Goal: Information Seeking & Learning: Learn about a topic

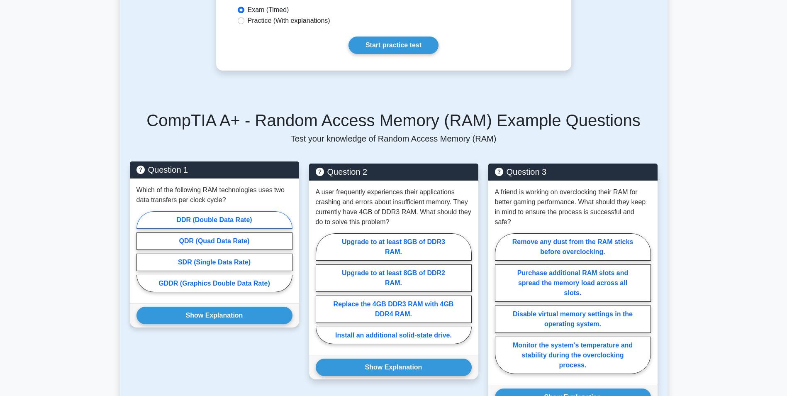
click at [223, 222] on label "DDR (Double Data Rate)" at bounding box center [214, 219] width 156 height 17
click at [142, 251] on input "DDR (Double Data Rate)" at bounding box center [138, 253] width 5 height 5
radio input "true"
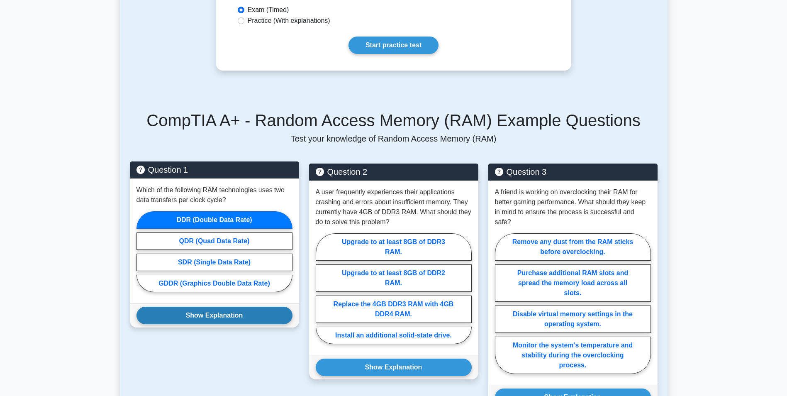
click at [245, 314] on button "Show Explanation" at bounding box center [214, 315] width 156 height 17
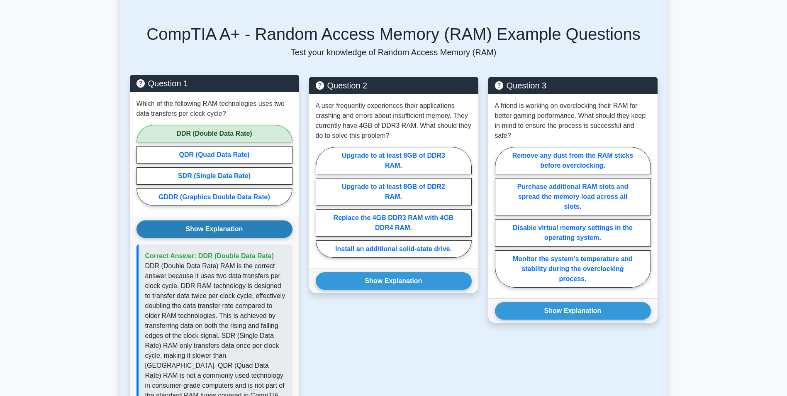
scroll to position [290, 0]
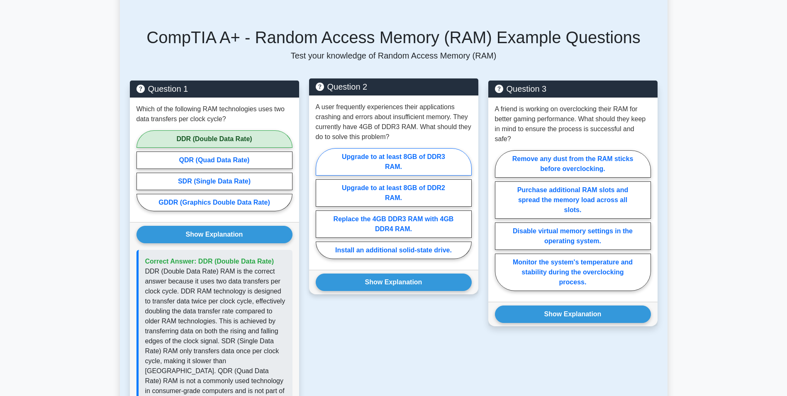
click at [400, 171] on label "Upgrade to at least 8GB of DDR3 RAM." at bounding box center [394, 161] width 156 height 27
click at [321, 203] on input "Upgrade to at least 8GB of DDR3 RAM." at bounding box center [318, 205] width 5 height 5
radio input "true"
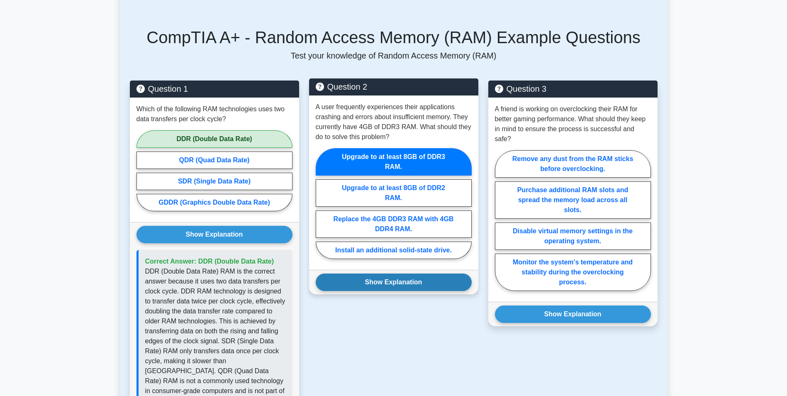
click at [451, 278] on button "Show Explanation" at bounding box center [394, 281] width 156 height 17
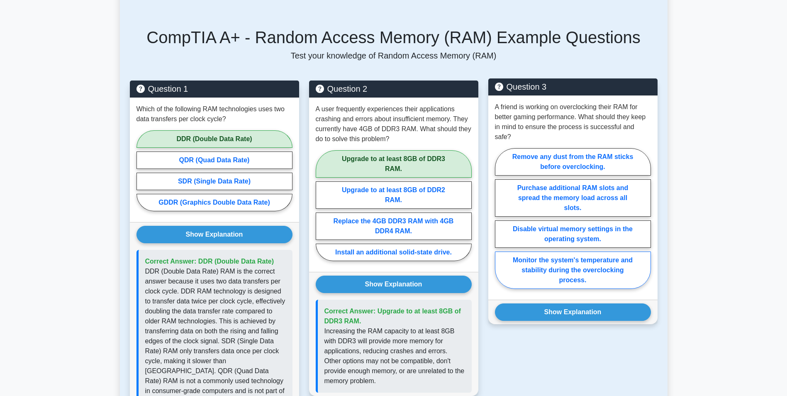
click at [561, 253] on label "Monitor the system's temperature and stability during the overclocking process." at bounding box center [573, 269] width 156 height 37
click at [500, 224] on input "Monitor the system's temperature and stability during the overclocking process." at bounding box center [497, 220] width 5 height 5
radio input "true"
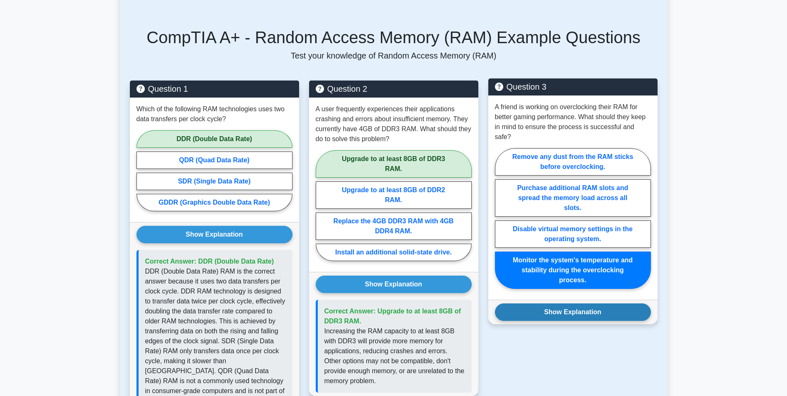
click at [591, 303] on button "Show Explanation" at bounding box center [573, 311] width 156 height 17
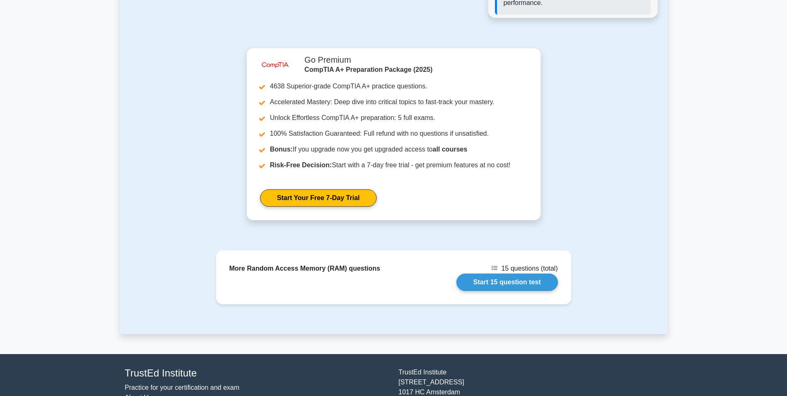
scroll to position [830, 0]
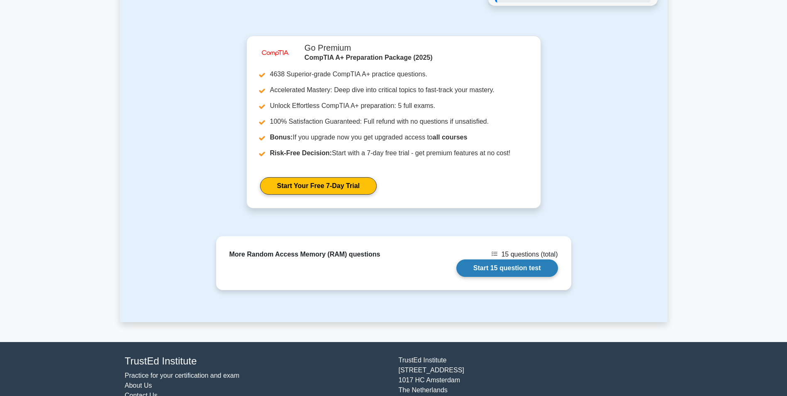
click at [502, 259] on link "Start 15 question test" at bounding box center [507, 267] width 102 height 17
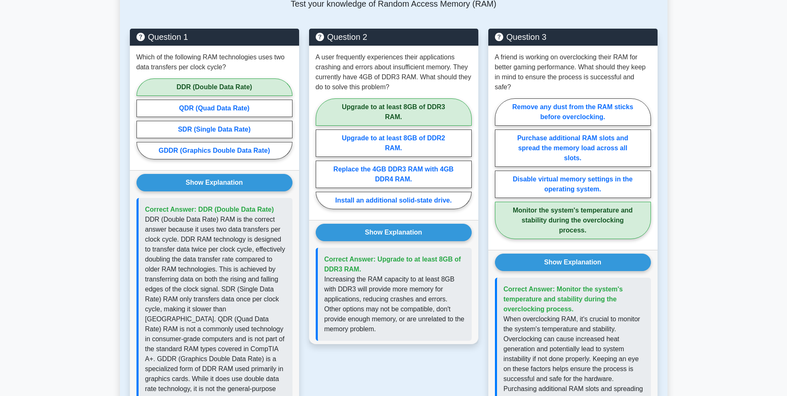
scroll to position [332, 0]
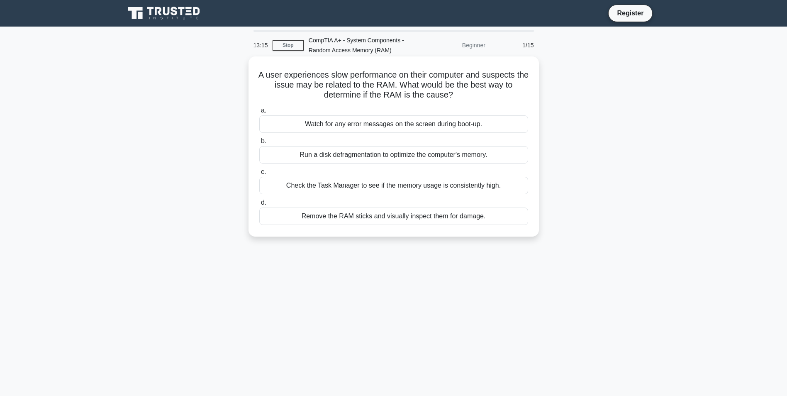
click at [409, 188] on div "Check the Task Manager to see if the memory usage is consistently high." at bounding box center [393, 185] width 269 height 17
click at [259, 175] on input "c. Check the Task Manager to see if the memory usage is consistently high." at bounding box center [259, 171] width 0 height 5
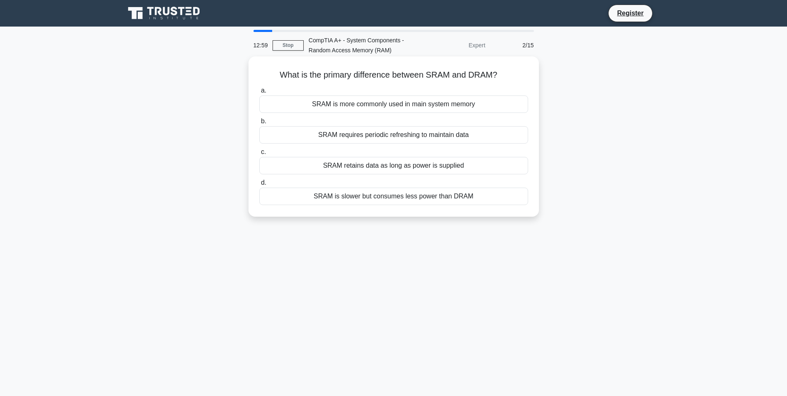
click at [370, 200] on div "SRAM is slower but consumes less power than DRAM" at bounding box center [393, 196] width 269 height 17
click at [259, 185] on input "d. SRAM is slower but consumes less power than DRAM" at bounding box center [259, 182] width 0 height 5
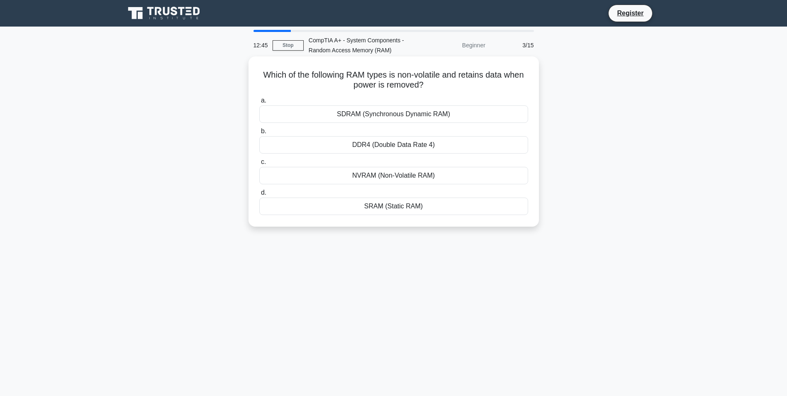
click at [415, 173] on div "NVRAM (Non-Volatile RAM)" at bounding box center [393, 175] width 269 height 17
drag, startPoint x: 415, startPoint y: 173, endPoint x: 361, endPoint y: 179, distance: 54.7
click at [361, 179] on div "NVRAM (Non-Volatile RAM)" at bounding box center [393, 175] width 269 height 17
click at [259, 165] on input "c. NVRAM (Non-Volatile RAM)" at bounding box center [259, 161] width 0 height 5
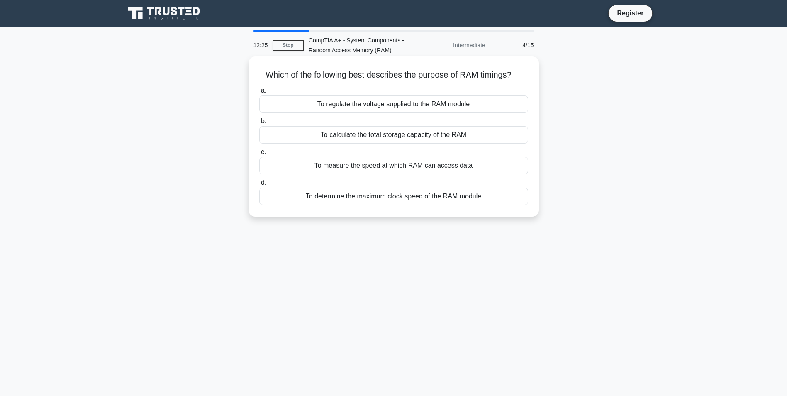
click at [372, 167] on div "To measure the speed at which RAM can access data" at bounding box center [393, 165] width 269 height 17
click at [259, 155] on input "c. To measure the speed at which RAM can access data" at bounding box center [259, 151] width 0 height 5
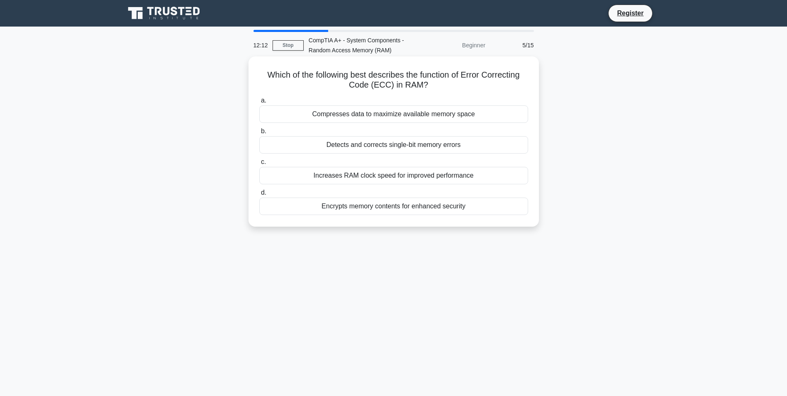
click at [415, 149] on div "Detects and corrects single-bit memory errors" at bounding box center [393, 144] width 269 height 17
click at [259, 134] on input "b. Detects and corrects single-bit memory errors" at bounding box center [259, 131] width 0 height 5
click at [397, 210] on div "Lower power consumption and heat generation" at bounding box center [393, 205] width 269 height 17
click at [259, 195] on input "d. Lower power consumption and heat generation" at bounding box center [259, 192] width 0 height 5
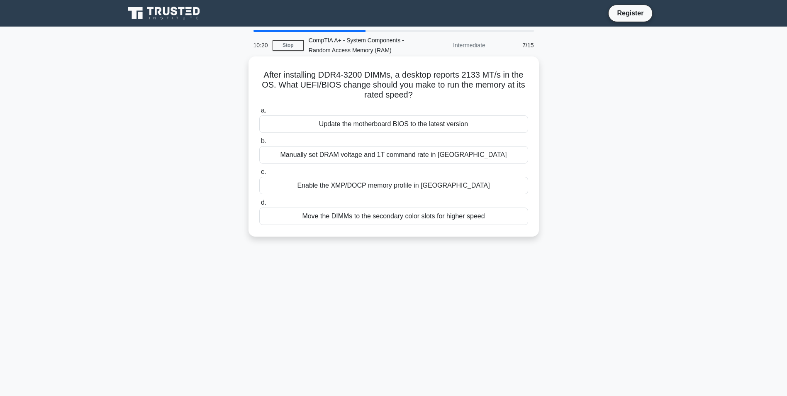
click at [381, 126] on div "Update the motherboard BIOS to the latest version" at bounding box center [393, 123] width 269 height 17
click at [259, 113] on input "a. Update the motherboard BIOS to the latest version" at bounding box center [259, 110] width 0 height 5
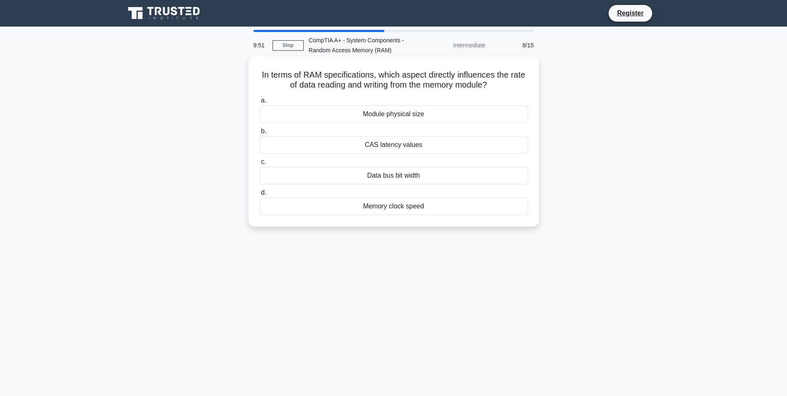
click at [356, 208] on div "Memory clock speed" at bounding box center [393, 205] width 269 height 17
click at [259, 195] on input "d. Memory clock speed" at bounding box center [259, 192] width 0 height 5
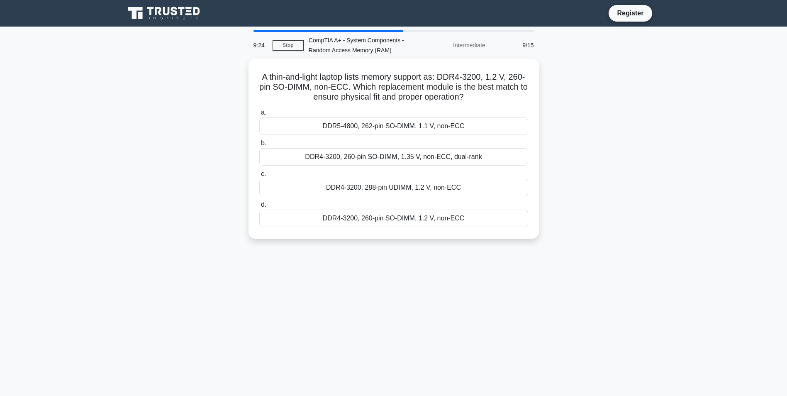
drag, startPoint x: 338, startPoint y: 160, endPoint x: 189, endPoint y: 179, distance: 150.6
click at [189, 179] on div "A thin-and-light laptop lists memory support as: DDR4-3200, 1.2 V, 260-pin SO-D…" at bounding box center [394, 153] width 548 height 190
drag, startPoint x: 189, startPoint y: 179, endPoint x: 168, endPoint y: 176, distance: 20.6
click at [168, 176] on div "A thin-and-light laptop lists memory support as: DDR4-3200, 1.2 V, 260-pin SO-D…" at bounding box center [394, 153] width 548 height 190
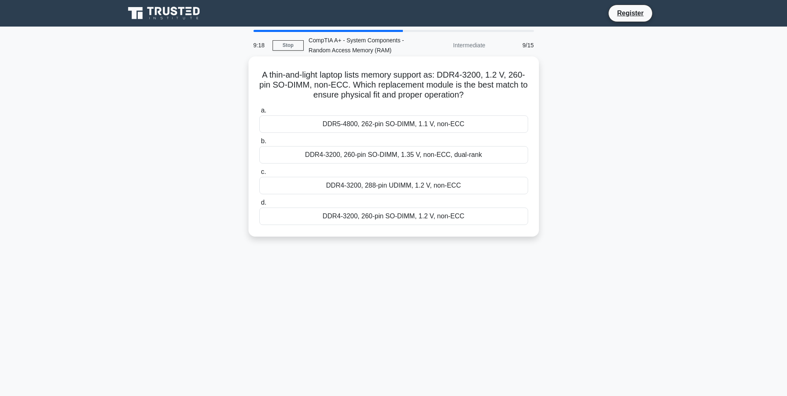
click at [342, 157] on div "DDR4-3200, 260-pin SO-DIMM, 1.35 V, non-ECC, dual-rank" at bounding box center [393, 154] width 269 height 17
click at [259, 144] on input "b. DDR4-3200, 260-pin SO-DIMM, 1.35 V, non-ECC, dual-rank" at bounding box center [259, 141] width 0 height 5
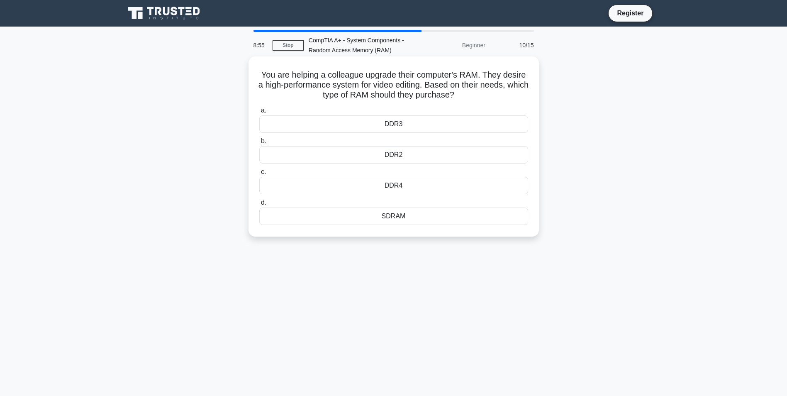
click at [408, 189] on div "DDR4" at bounding box center [393, 185] width 269 height 17
click at [259, 175] on input "c. DDR4" at bounding box center [259, 171] width 0 height 5
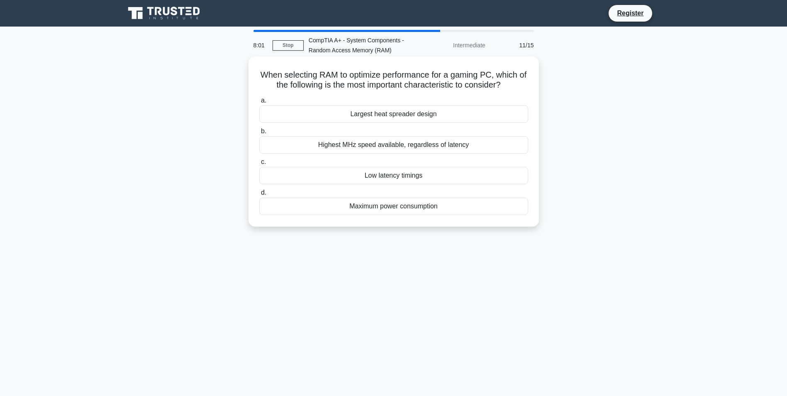
click at [422, 178] on div "Low latency timings" at bounding box center [393, 175] width 269 height 17
click at [259, 165] on input "c. Low latency timings" at bounding box center [259, 161] width 0 height 5
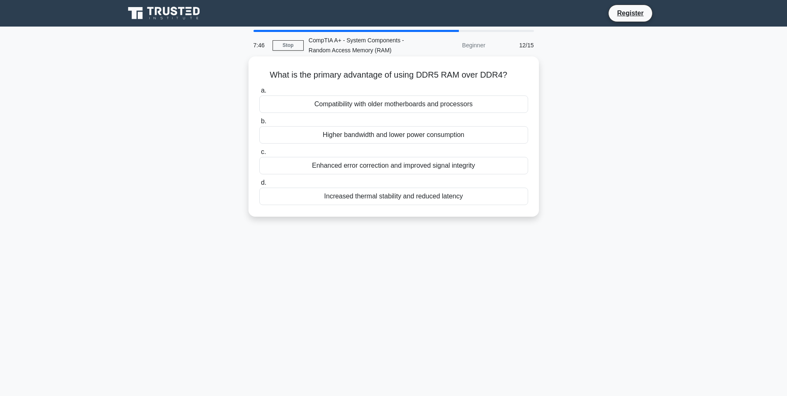
click at [390, 134] on div "Higher bandwidth and lower power consumption" at bounding box center [393, 134] width 269 height 17
click at [259, 124] on input "b. Higher bandwidth and lower power consumption" at bounding box center [259, 121] width 0 height 5
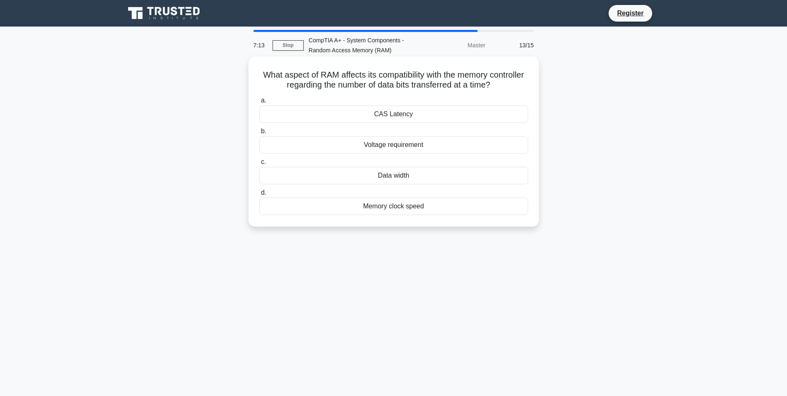
click at [393, 119] on div "CAS Latency" at bounding box center [393, 113] width 269 height 17
click at [259, 103] on input "a. CAS Latency" at bounding box center [259, 100] width 0 height 5
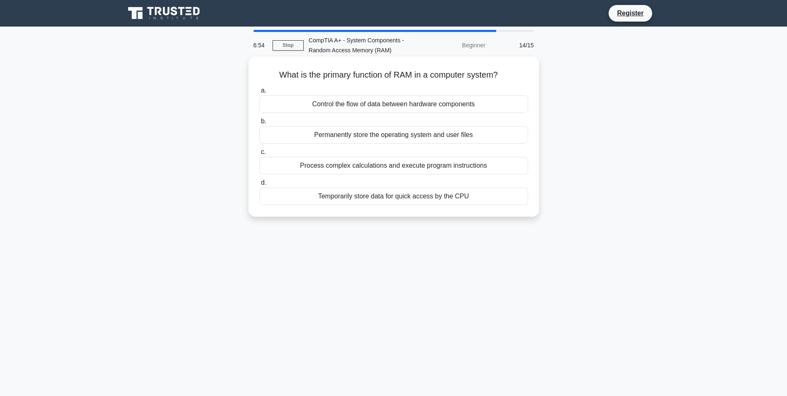
click at [392, 197] on div "Temporarily store data for quick access by the CPU" at bounding box center [393, 196] width 269 height 17
click at [259, 185] on input "d. Temporarily store data for quick access by the CPU" at bounding box center [259, 182] width 0 height 5
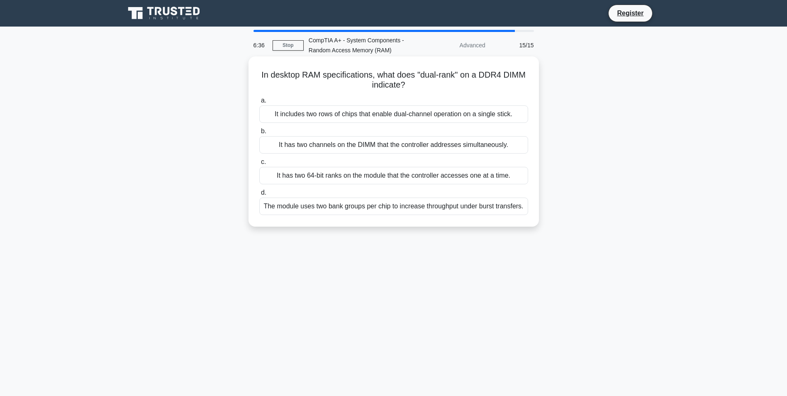
click at [388, 207] on div "The module uses two bank groups per chip to increase throughput under burst tra…" at bounding box center [393, 205] width 269 height 17
click at [259, 195] on input "d. The module uses two bank groups per chip to increase throughput under burst …" at bounding box center [259, 192] width 0 height 5
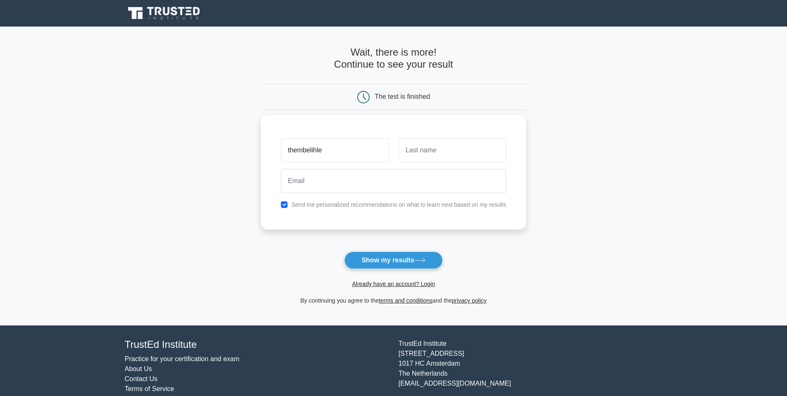
type input "thembelihle"
click at [432, 151] on input "text" at bounding box center [452, 150] width 107 height 24
type input "shongwe"
click at [367, 178] on input "email" at bounding box center [393, 181] width 225 height 24
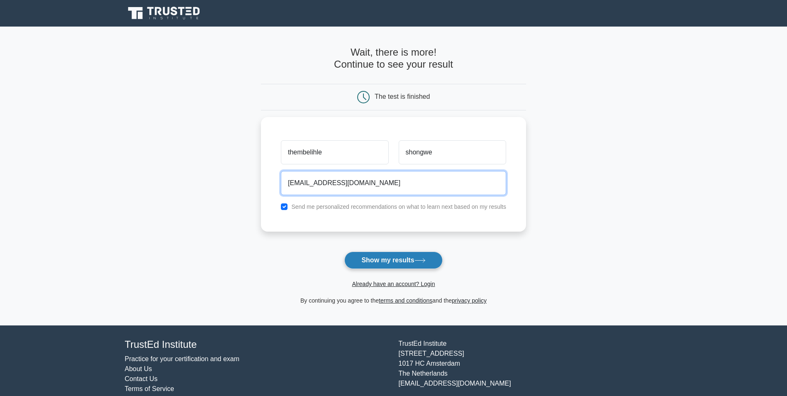
type input "thembelihleshongwe@gmail.com"
click at [402, 261] on button "Show my results" at bounding box center [393, 259] width 98 height 17
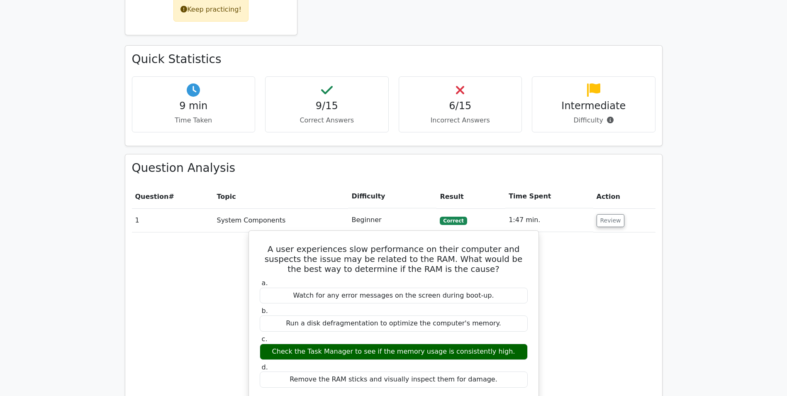
scroll to position [402, 0]
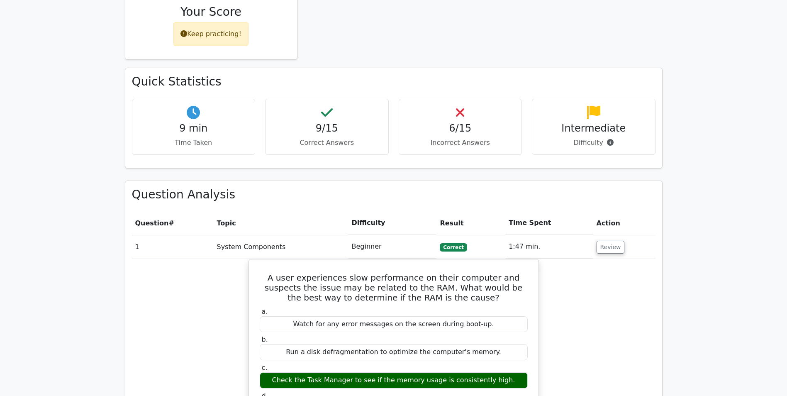
click at [419, 138] on p "Incorrect Answers" at bounding box center [461, 143] width 110 height 10
drag, startPoint x: 437, startPoint y: 99, endPoint x: 444, endPoint y: 103, distance: 8.5
click at [440, 122] on h4 "6/15" at bounding box center [461, 128] width 110 height 12
click at [444, 122] on h4 "6/15" at bounding box center [461, 128] width 110 height 12
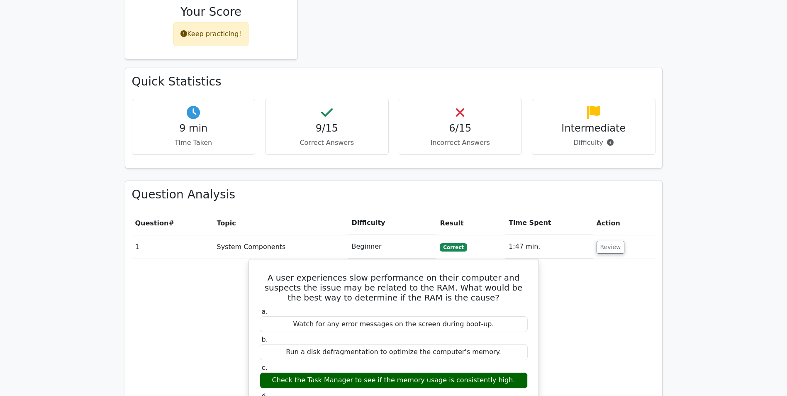
drag, startPoint x: 444, startPoint y: 103, endPoint x: 426, endPoint y: 108, distance: 18.9
click at [426, 108] on div "6/15 Incorrect Answers" at bounding box center [461, 127] width 124 height 56
click at [426, 138] on p "Incorrect Answers" at bounding box center [461, 143] width 110 height 10
click at [428, 107] on div "6/15 Incorrect Answers" at bounding box center [461, 127] width 124 height 56
click at [426, 122] on h4 "6/15" at bounding box center [461, 128] width 110 height 12
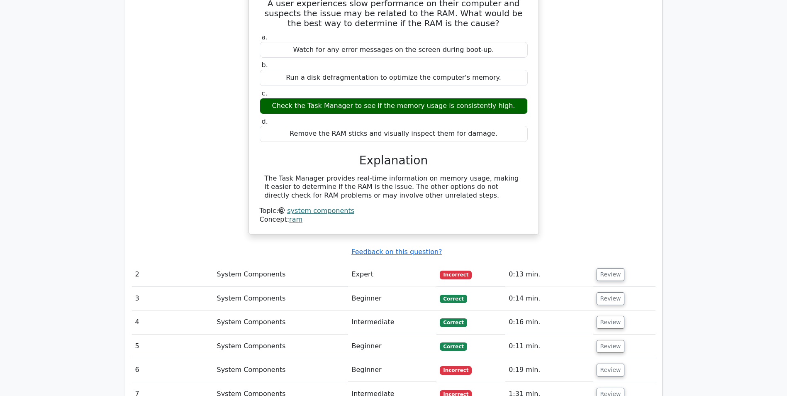
scroll to position [692, 0]
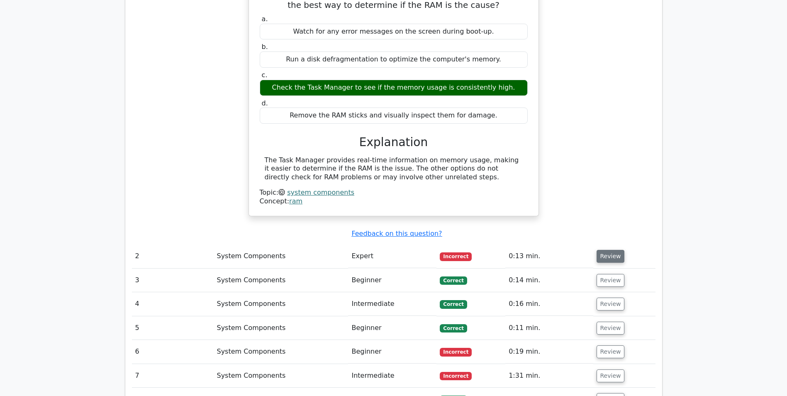
click at [601, 250] on button "Review" at bounding box center [611, 256] width 28 height 13
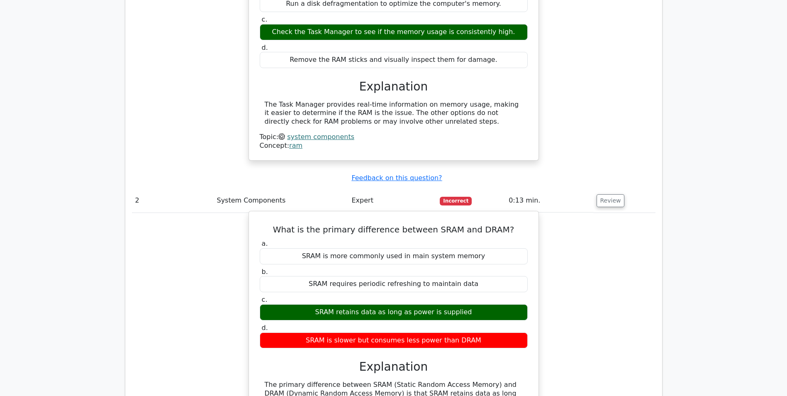
scroll to position [775, 0]
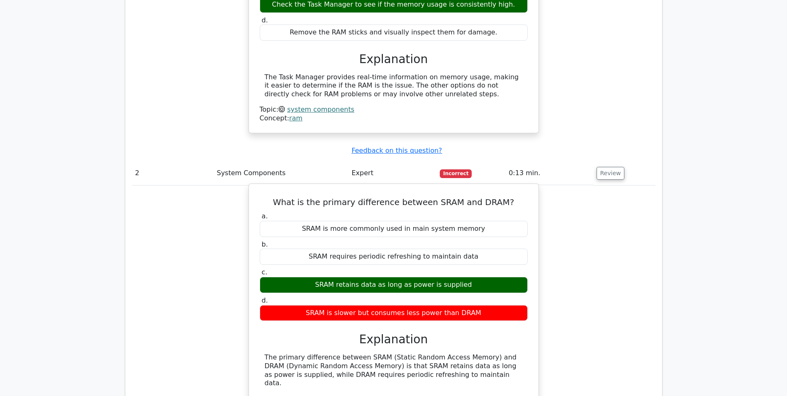
click at [419, 277] on div "SRAM retains data as long as power is supplied" at bounding box center [394, 285] width 268 height 16
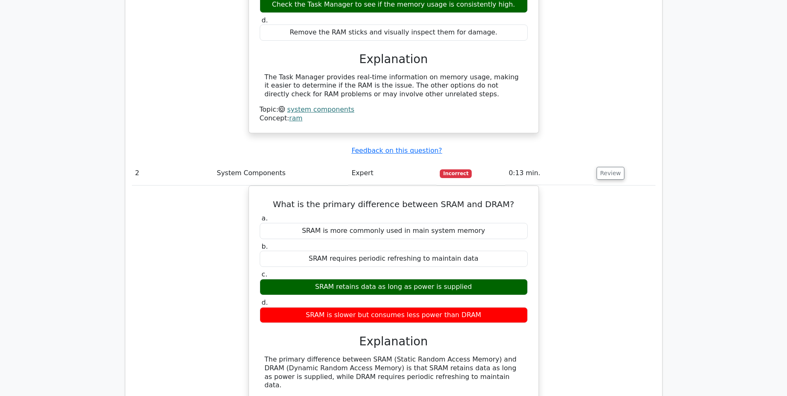
drag, startPoint x: 600, startPoint y: 145, endPoint x: 595, endPoint y: 152, distance: 8.1
click at [599, 167] on button "Review" at bounding box center [611, 173] width 28 height 13
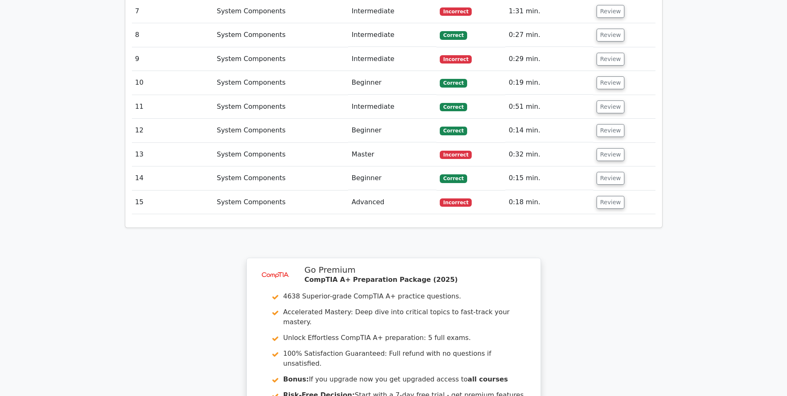
scroll to position [1232, 0]
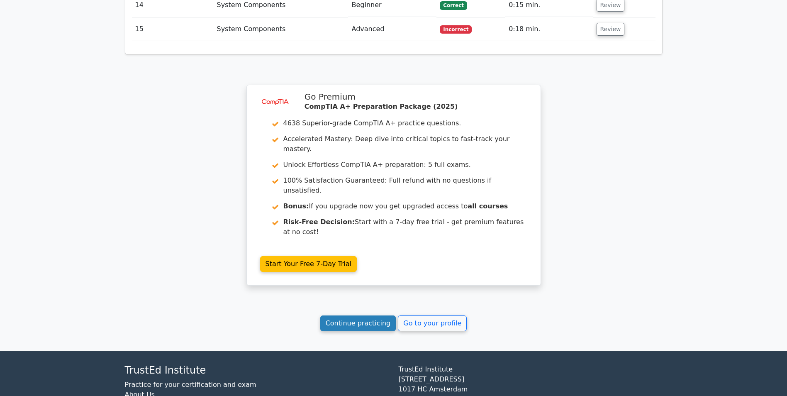
click at [368, 315] on link "Continue practicing" at bounding box center [358, 323] width 76 height 16
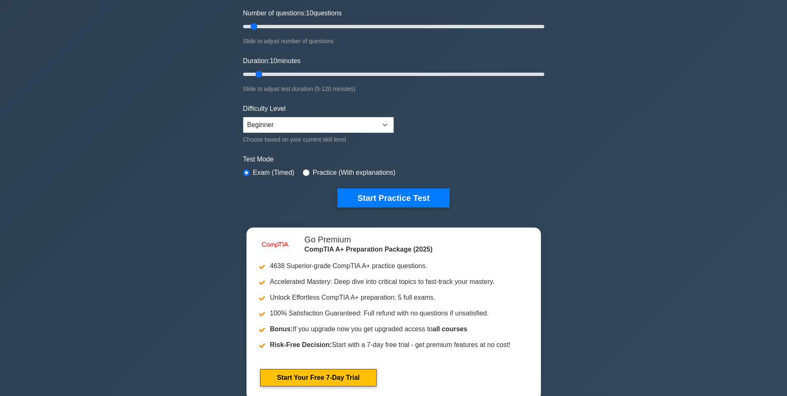
scroll to position [124, 0]
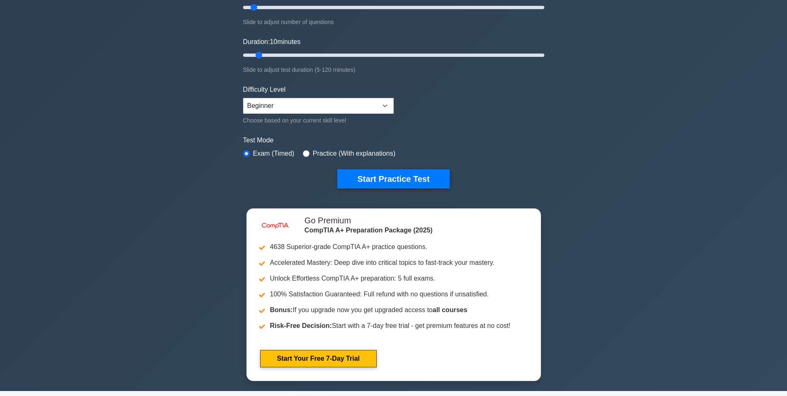
click at [384, 179] on button "Start Practice Test" at bounding box center [393, 178] width 112 height 19
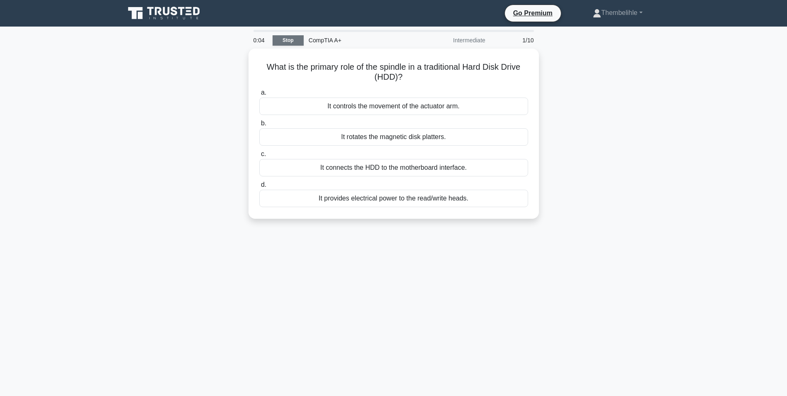
click at [288, 43] on link "Stop" at bounding box center [288, 40] width 31 height 10
click at [285, 41] on link "Stop" at bounding box center [288, 40] width 31 height 10
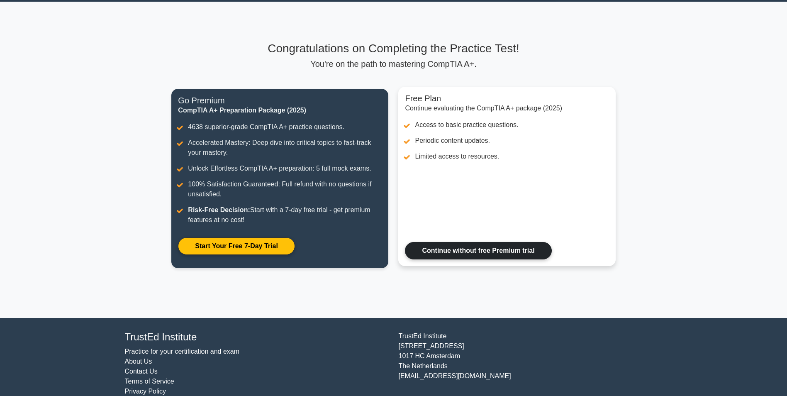
scroll to position [39, 0]
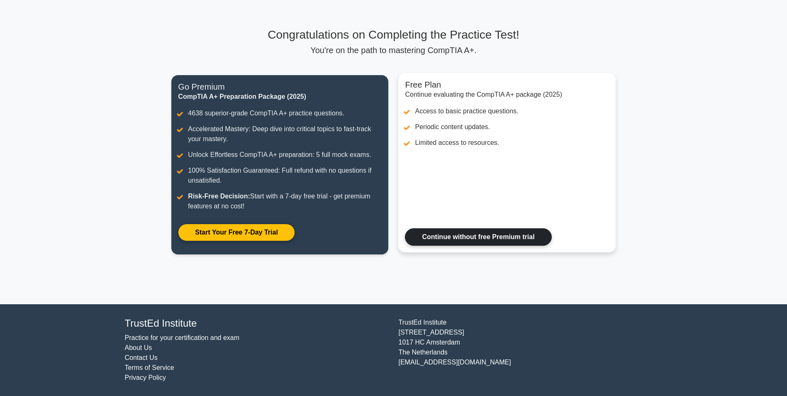
click at [468, 237] on link "Continue without free Premium trial" at bounding box center [478, 236] width 146 height 17
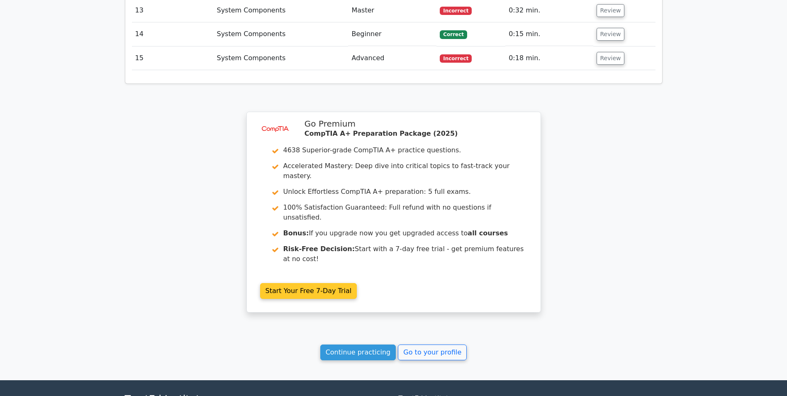
scroll to position [1203, 0]
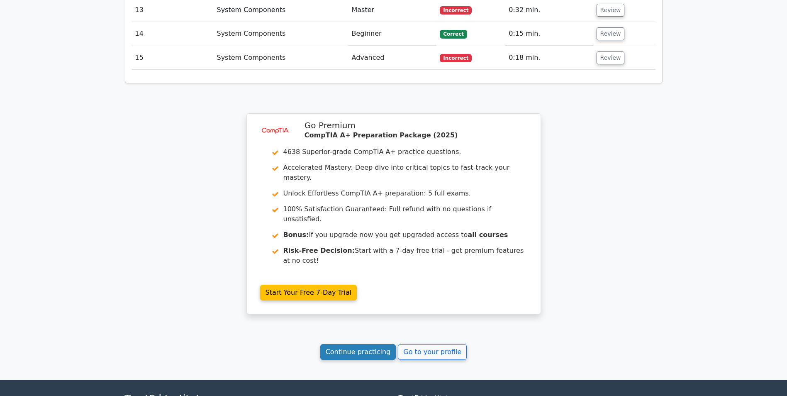
click at [374, 344] on link "Continue practicing" at bounding box center [358, 352] width 76 height 16
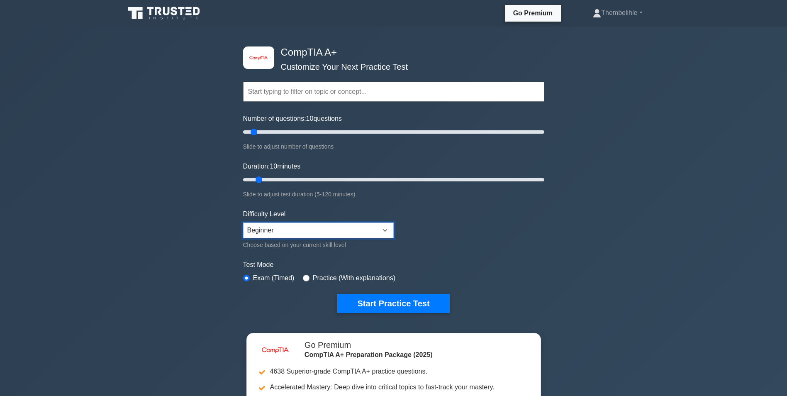
click at [388, 231] on select "Beginner Intermediate Expert" at bounding box center [318, 230] width 151 height 16
click at [243, 222] on select "Beginner Intermediate Expert" at bounding box center [318, 230] width 151 height 16
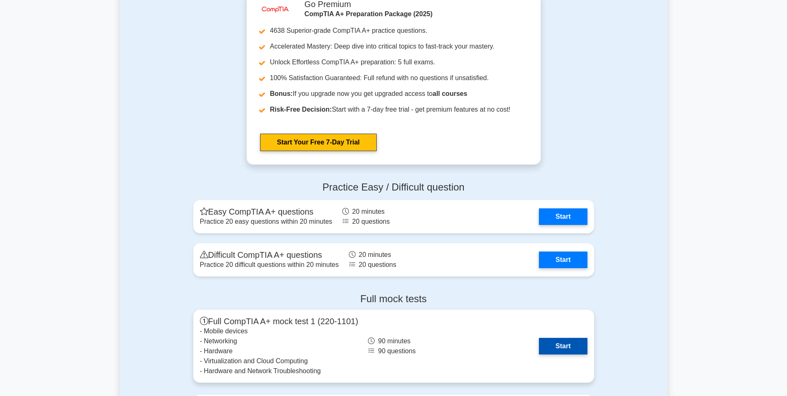
scroll to position [1742, 0]
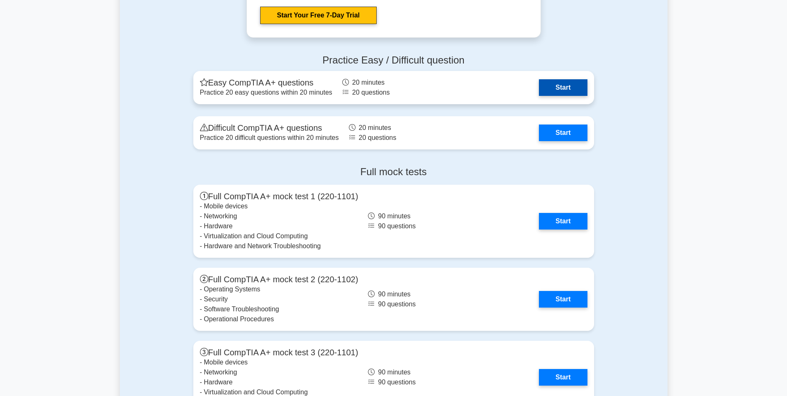
click at [562, 87] on link "Start" at bounding box center [563, 87] width 48 height 17
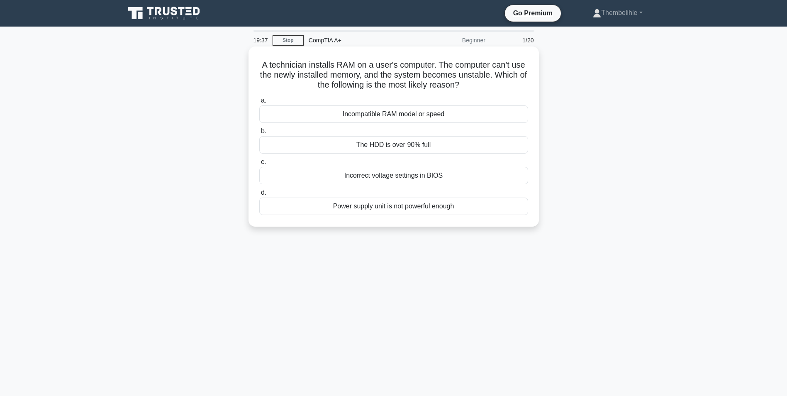
click at [452, 116] on div "Incompatible RAM model or speed" at bounding box center [393, 113] width 269 height 17
click at [259, 103] on input "a. Incompatible RAM model or speed" at bounding box center [259, 100] width 0 height 5
click at [422, 145] on div "Grant the user administrator access" at bounding box center [393, 144] width 269 height 17
click at [259, 134] on input "[PERSON_NAME] the user administrator access" at bounding box center [259, 131] width 0 height 5
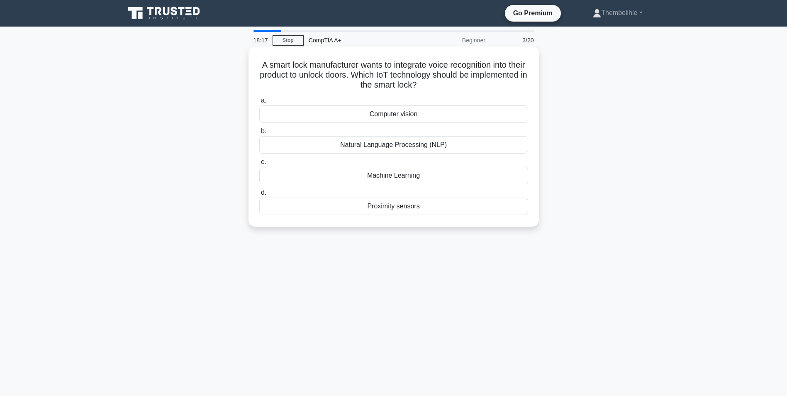
click at [407, 147] on div "Natural Language Processing (NLP)" at bounding box center [393, 144] width 269 height 17
click at [259, 134] on input "b. Natural Language Processing (NLP)" at bounding box center [259, 131] width 0 height 5
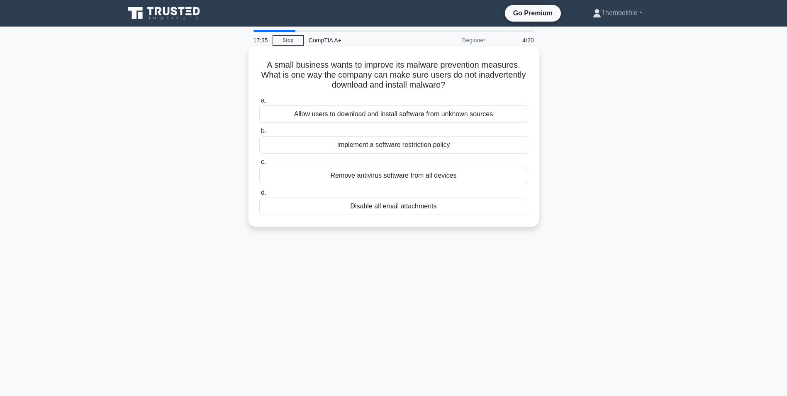
click at [417, 147] on div "Implement a software restriction policy" at bounding box center [393, 144] width 269 height 17
click at [259, 134] on input "b. Implement a software restriction policy" at bounding box center [259, 131] width 0 height 5
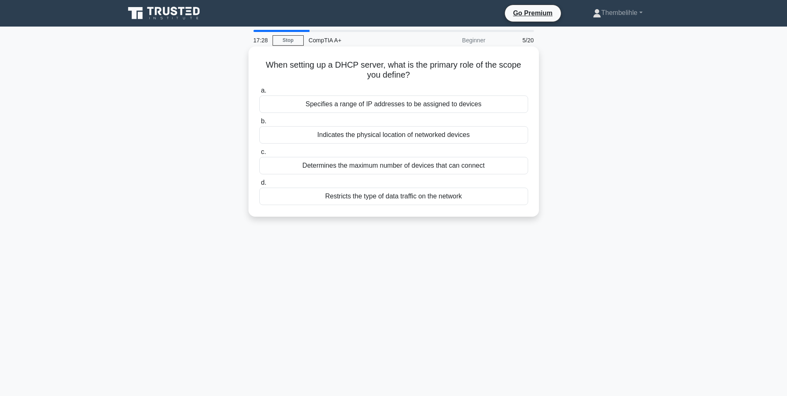
click at [390, 105] on div "Specifies a range of IP addresses to be assigned to devices" at bounding box center [393, 103] width 269 height 17
click at [259, 93] on input "a. Specifies a range of IP addresses to be assigned to devices" at bounding box center [259, 90] width 0 height 5
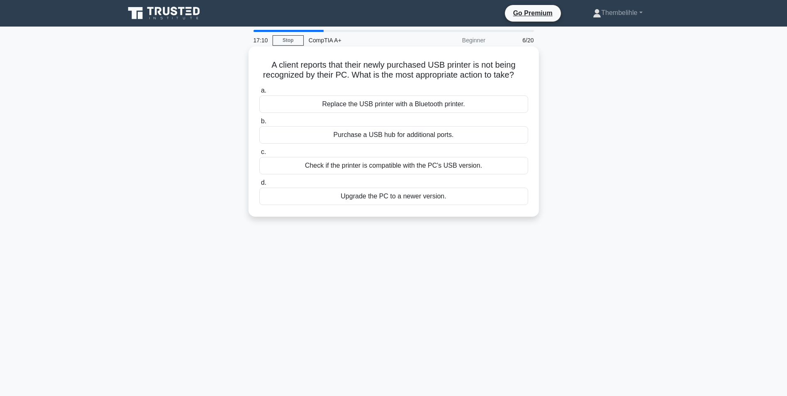
click at [405, 171] on div "Check if the printer is compatible with the PC's USB version." at bounding box center [393, 165] width 269 height 17
click at [259, 155] on input "c. Check if the printer is compatible with the PC's USB version." at bounding box center [259, 151] width 0 height 5
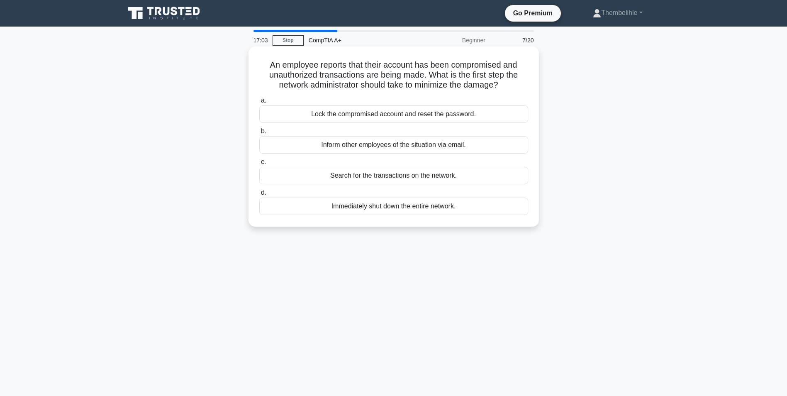
click at [403, 147] on div "Inform other employees of the situation via email." at bounding box center [393, 144] width 269 height 17
click at [259, 134] on input "b. Inform other employees of the situation via email." at bounding box center [259, 131] width 0 height 5
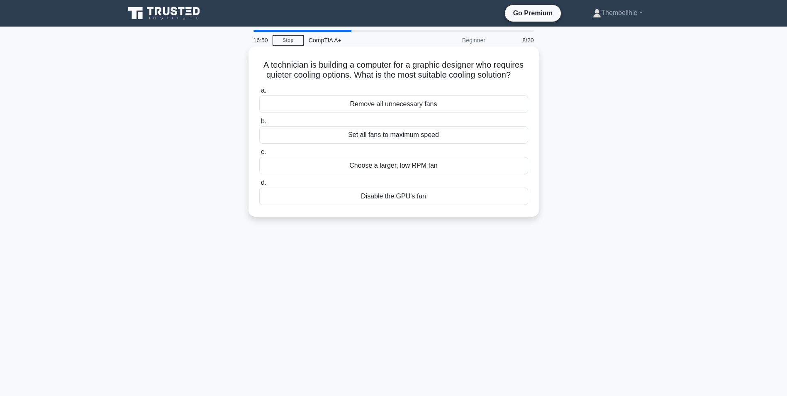
click at [413, 139] on div "Set all fans to maximum speed" at bounding box center [393, 134] width 269 height 17
click at [259, 124] on input "b. Set all fans to maximum speed" at bounding box center [259, 121] width 0 height 5
click at [420, 144] on div "Format the card before inserting" at bounding box center [393, 134] width 269 height 17
click at [259, 124] on input "b. Format the card before inserting" at bounding box center [259, 121] width 0 height 5
click at [390, 107] on div "Stand on a metal surface" at bounding box center [393, 103] width 269 height 17
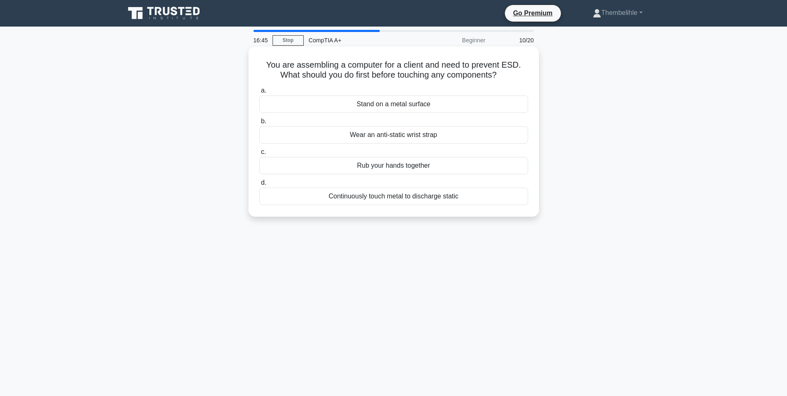
click at [259, 93] on input "a. Stand on a metal surface" at bounding box center [259, 90] width 0 height 5
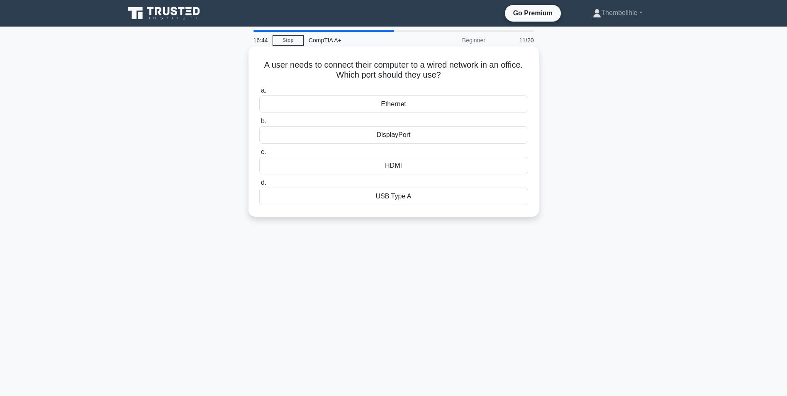
click at [403, 125] on label "b. DisplayPort" at bounding box center [393, 129] width 269 height 27
click at [259, 124] on input "b. DisplayPort" at bounding box center [259, 121] width 0 height 5
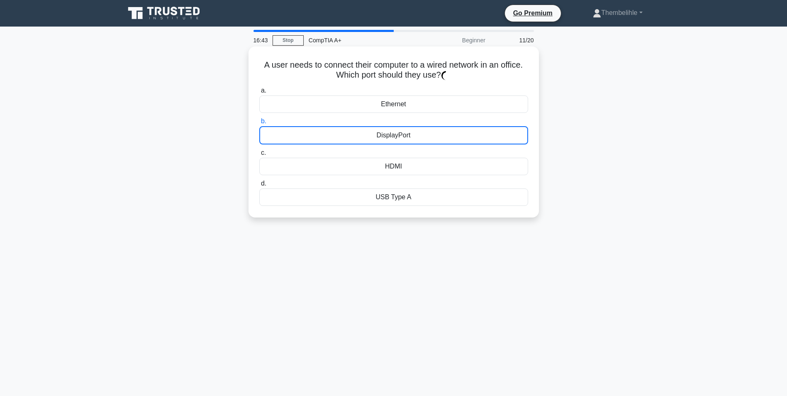
click at [407, 138] on div "DisplayPort" at bounding box center [393, 135] width 269 height 18
click at [259, 124] on input "b. DisplayPort" at bounding box center [259, 121] width 0 height 5
click at [389, 107] on div "Ethernet" at bounding box center [393, 103] width 269 height 17
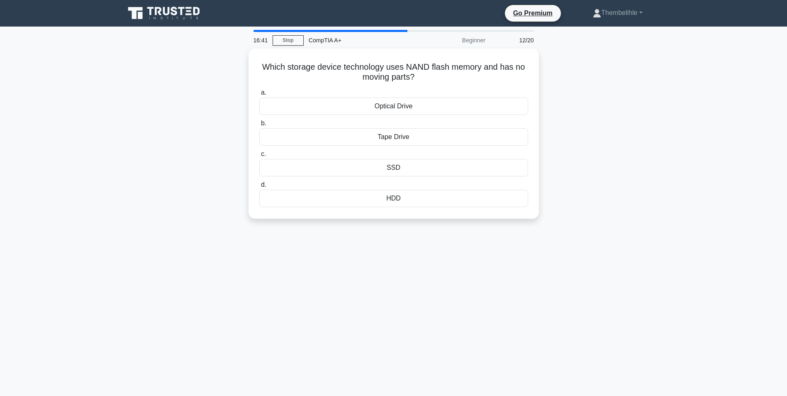
click at [389, 107] on div "Optical Drive" at bounding box center [393, 105] width 269 height 17
click at [259, 95] on input "a. Optical Drive" at bounding box center [259, 92] width 0 height 5
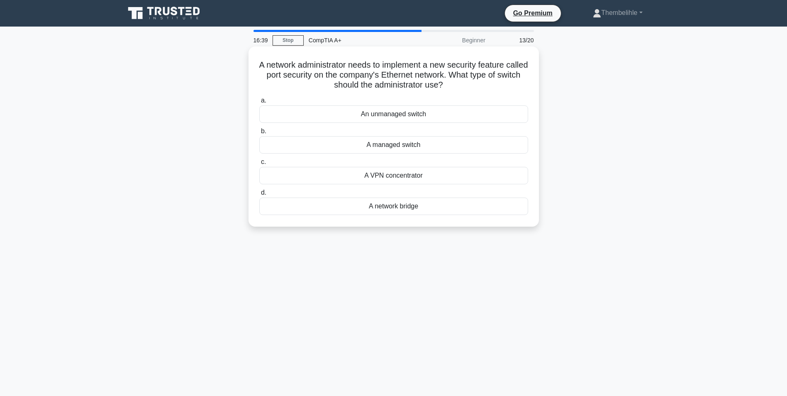
click at [403, 115] on div "An unmanaged switch" at bounding box center [393, 113] width 269 height 17
click at [259, 103] on input "a. An unmanaged switch" at bounding box center [259, 100] width 0 height 5
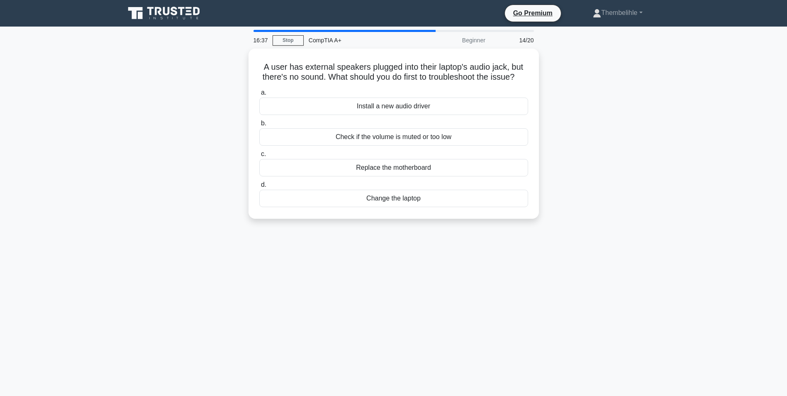
click at [404, 115] on div "Install a new audio driver" at bounding box center [393, 105] width 269 height 17
click at [259, 95] on input "a. Install a new audio driver" at bounding box center [259, 92] width 0 height 5
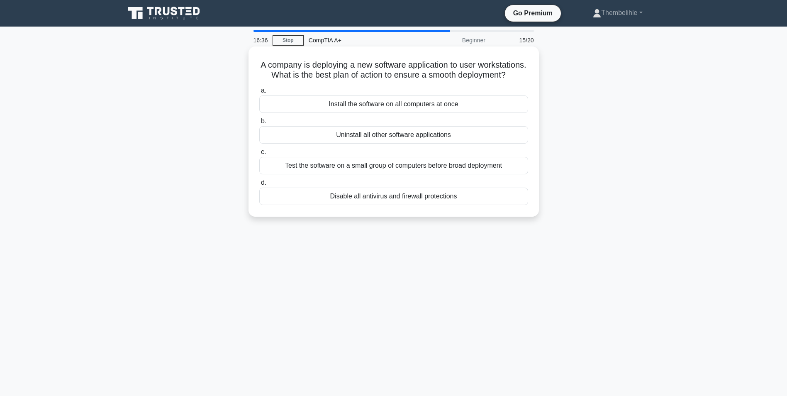
click at [413, 136] on label "b. Uninstall all other software applications" at bounding box center [393, 129] width 269 height 27
click at [259, 124] on input "b. Uninstall all other software applications" at bounding box center [259, 121] width 0 height 5
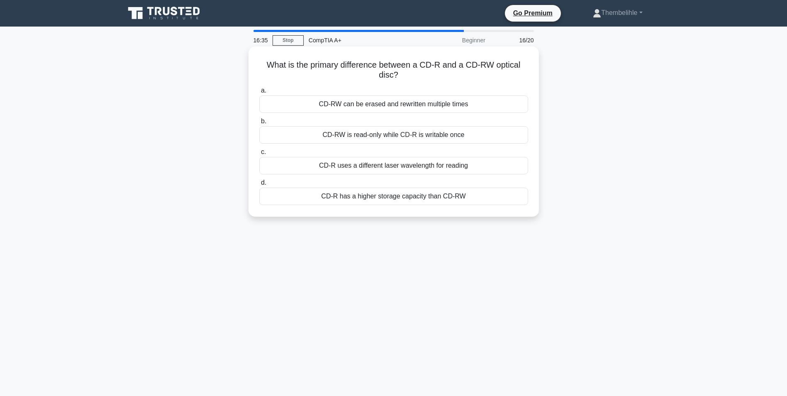
click at [412, 140] on div "CD-RW is read-only while CD-R is writable once" at bounding box center [393, 134] width 269 height 17
click at [259, 124] on input "b. CD-RW is read-only while CD-R is writable once" at bounding box center [259, 121] width 0 height 5
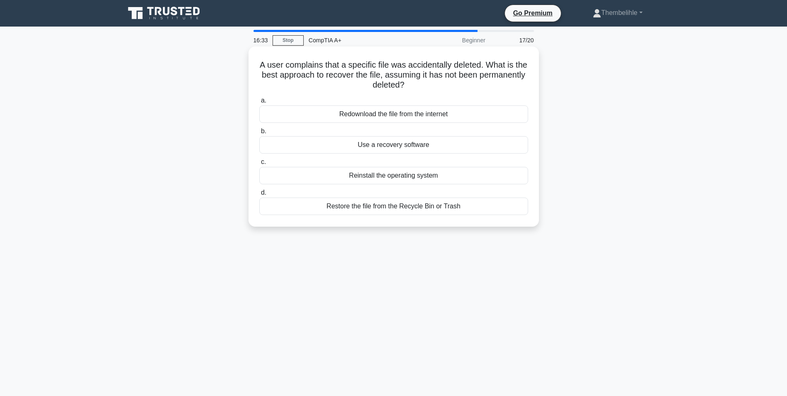
click at [419, 158] on label "c. Reinstall the operating system" at bounding box center [393, 170] width 269 height 27
click at [259, 159] on input "c. Reinstall the operating system" at bounding box center [259, 161] width 0 height 5
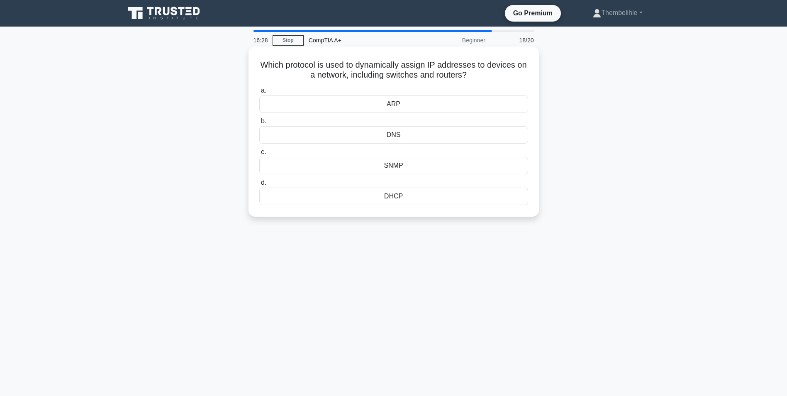
click at [420, 138] on div "DNS" at bounding box center [393, 134] width 269 height 17
click at [259, 124] on input "b. DNS" at bounding box center [259, 121] width 0 height 5
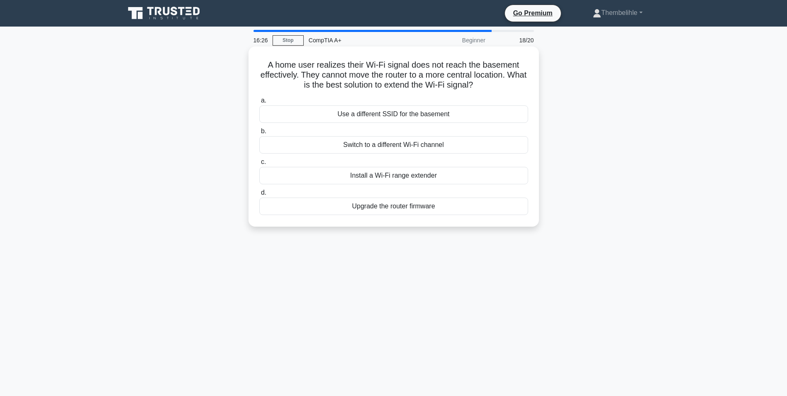
click at [406, 112] on div "Use a different SSID for the basement" at bounding box center [393, 113] width 269 height 17
click at [259, 103] on input "a. Use a different SSID for the basement" at bounding box center [259, 100] width 0 height 5
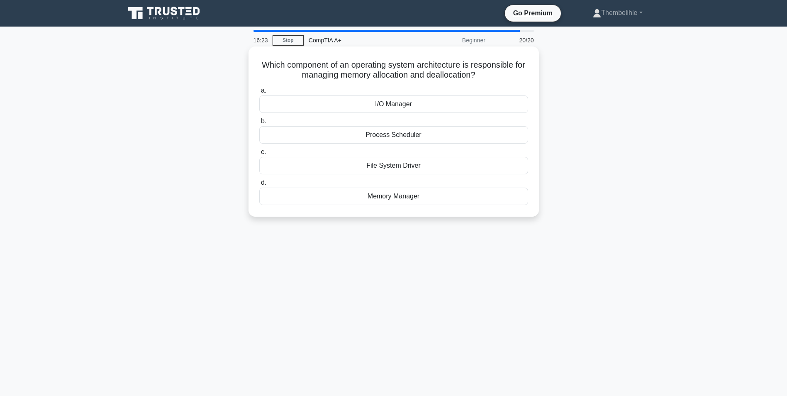
click at [404, 102] on div "I/O Manager" at bounding box center [393, 103] width 269 height 17
click at [259, 93] on input "a. I/O Manager" at bounding box center [259, 90] width 0 height 5
